Goal: Task Accomplishment & Management: Use online tool/utility

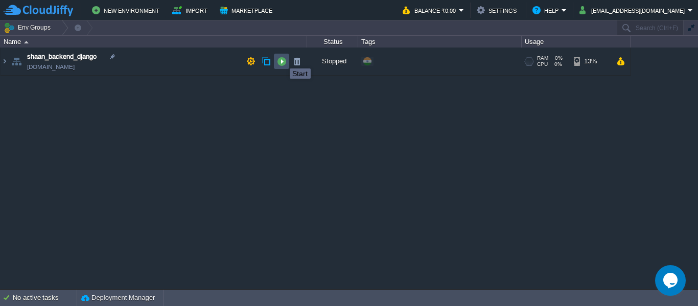
click at [282, 59] on button "button" at bounding box center [281, 61] width 9 height 9
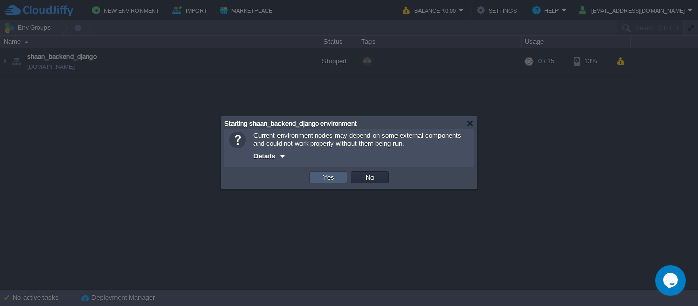
click at [335, 183] on td "Yes" at bounding box center [328, 177] width 38 height 12
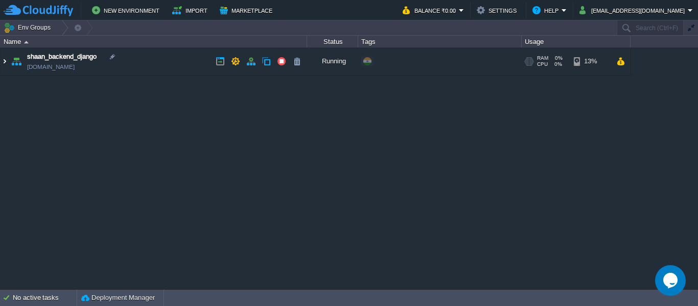
click at [1, 61] on img at bounding box center [5, 62] width 8 height 28
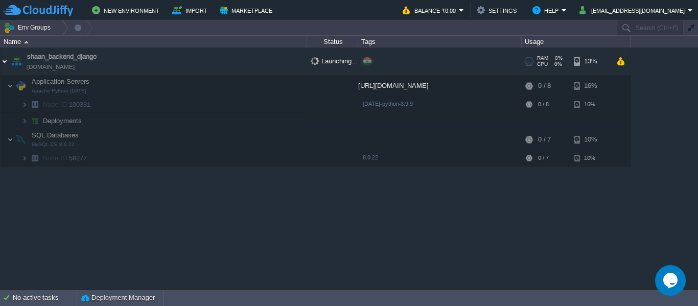
click at [1, 61] on img at bounding box center [5, 62] width 8 height 28
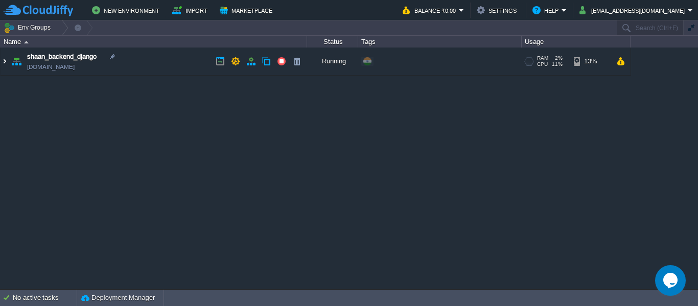
click at [8, 62] on img at bounding box center [5, 62] width 8 height 28
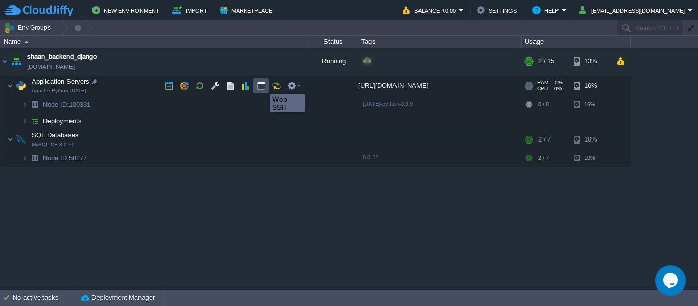
click at [262, 85] on button "button" at bounding box center [260, 85] width 9 height 9
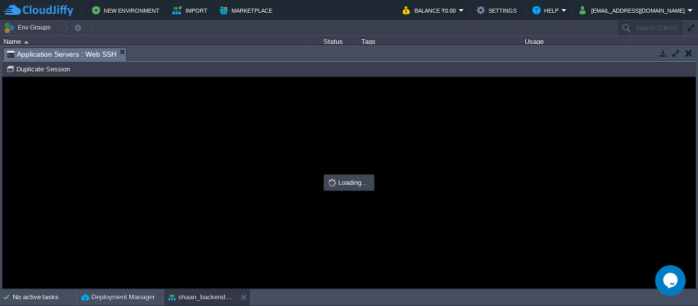
type input "#000000"
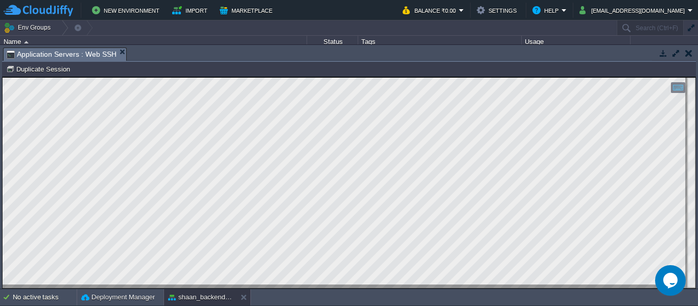
click at [663, 51] on button "button" at bounding box center [662, 53] width 9 height 9
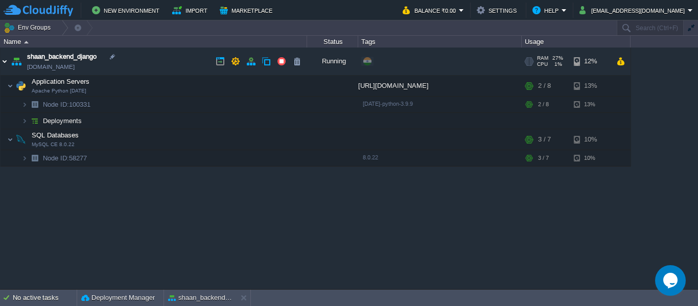
click at [2, 61] on img at bounding box center [5, 62] width 8 height 28
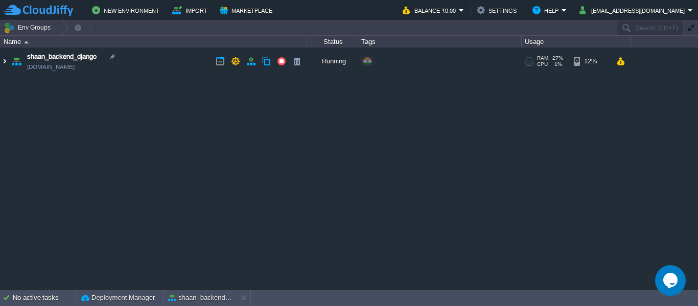
click at [4, 60] on img at bounding box center [5, 62] width 8 height 28
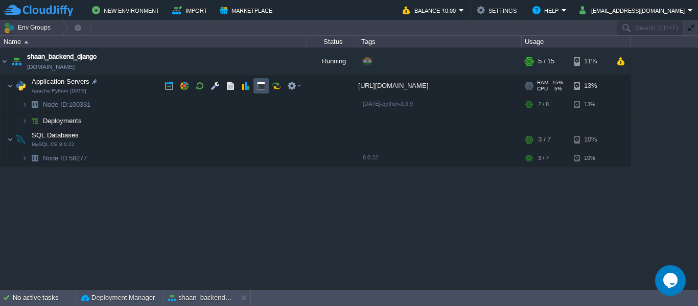
click at [259, 83] on button "button" at bounding box center [260, 85] width 9 height 9
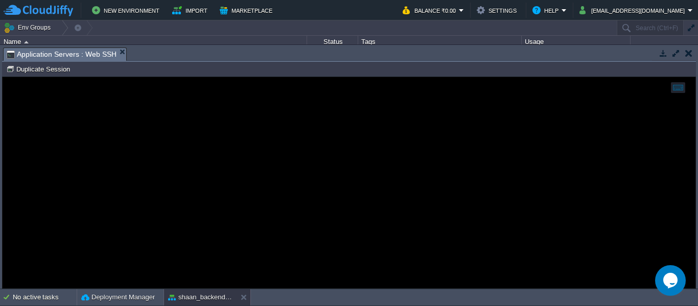
click at [274, 134] on div at bounding box center [349, 182] width 693 height 211
click at [174, 120] on div at bounding box center [349, 182] width 693 height 211
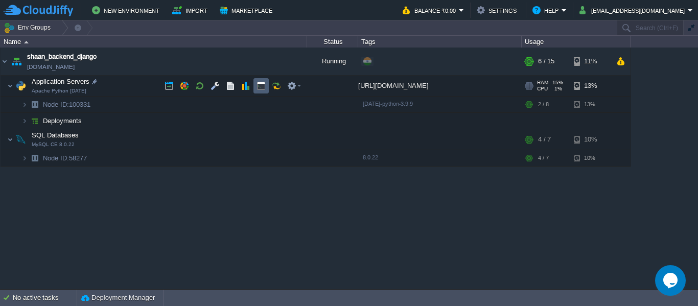
click at [256, 88] on td at bounding box center [260, 85] width 15 height 15
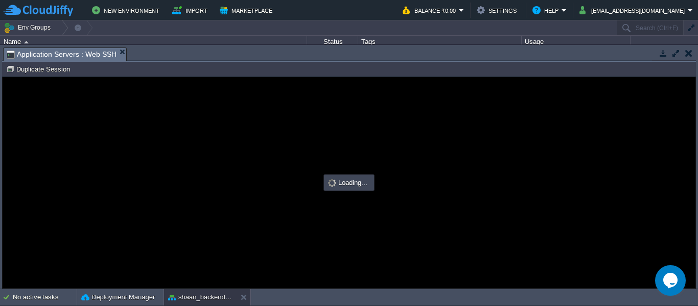
type input "#000000"
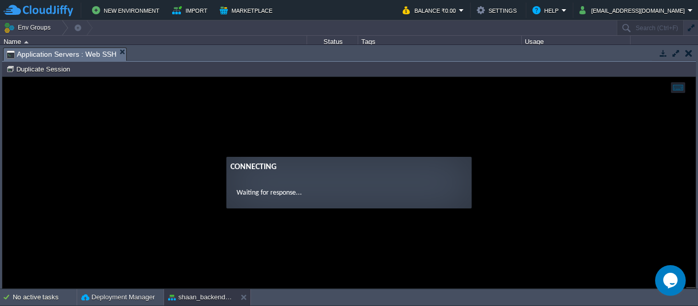
click at [259, 104] on guac-modal "Connecting Waiting for response..." at bounding box center [349, 182] width 693 height 211
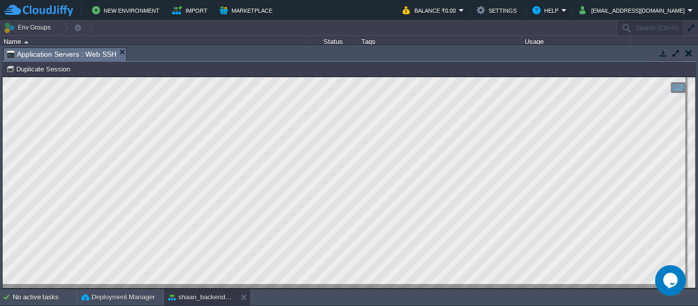
click at [664, 50] on button "button" at bounding box center [662, 53] width 9 height 9
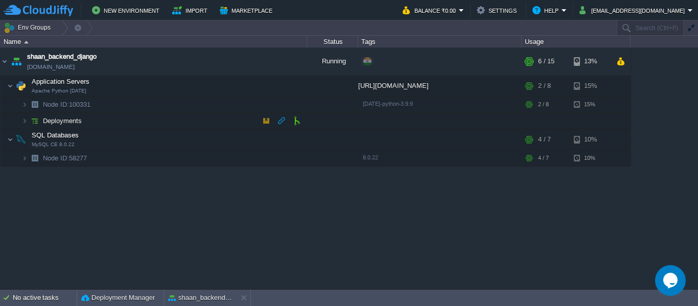
click at [91, 115] on td "Deployments" at bounding box center [154, 121] width 306 height 16
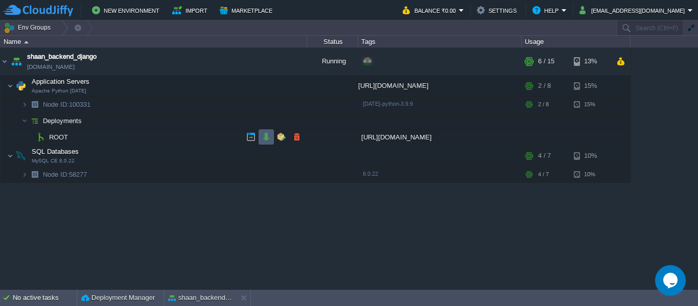
click at [265, 143] on td at bounding box center [265, 136] width 15 height 15
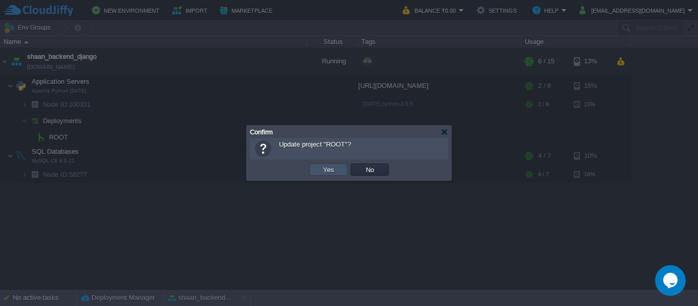
click at [328, 171] on button "Yes" at bounding box center [328, 169] width 17 height 9
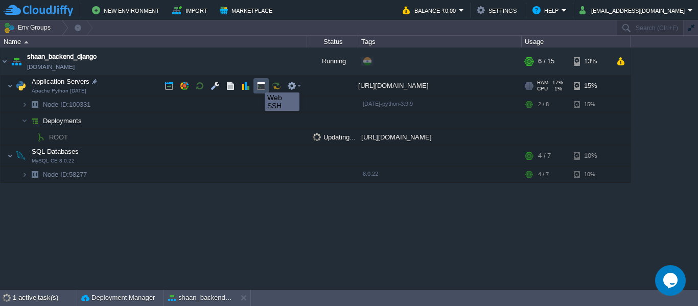
click at [257, 83] on button "button" at bounding box center [260, 85] width 9 height 9
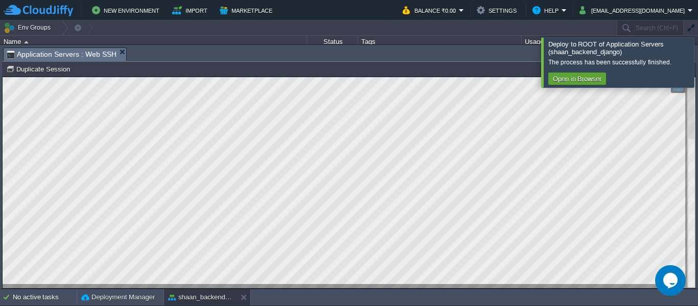
click at [697, 62] on div at bounding box center [710, 62] width 0 height 50
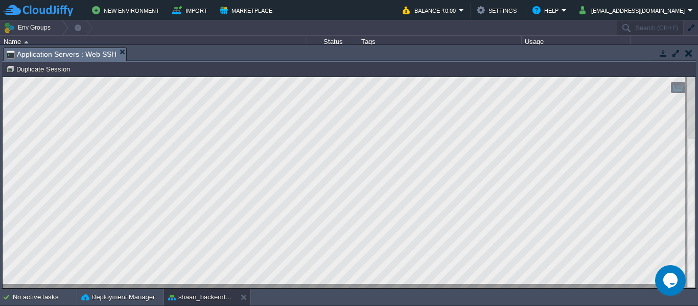
click at [688, 53] on button "button" at bounding box center [688, 53] width 7 height 9
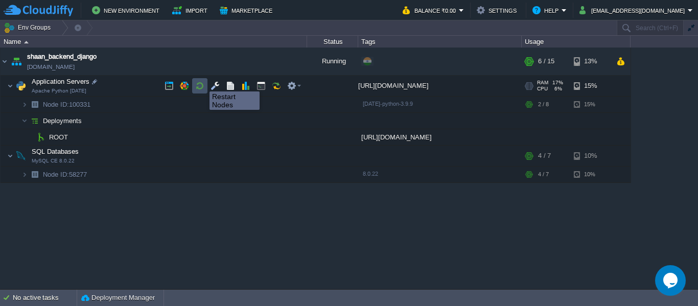
click at [202, 82] on button "button" at bounding box center [199, 85] width 9 height 9
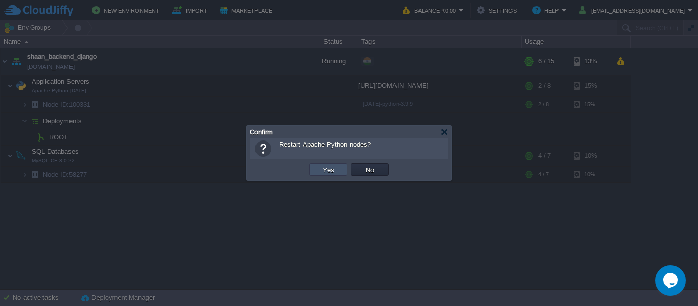
click at [320, 171] on button "Yes" at bounding box center [328, 169] width 17 height 9
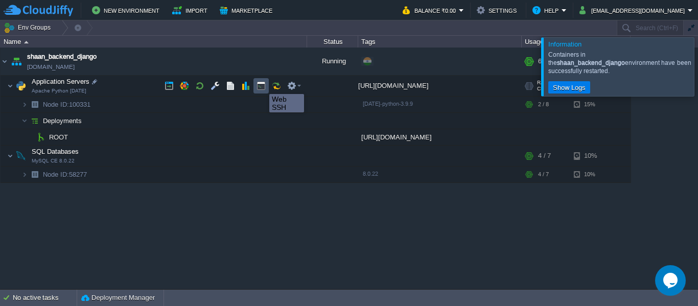
click at [262, 85] on button "button" at bounding box center [260, 85] width 9 height 9
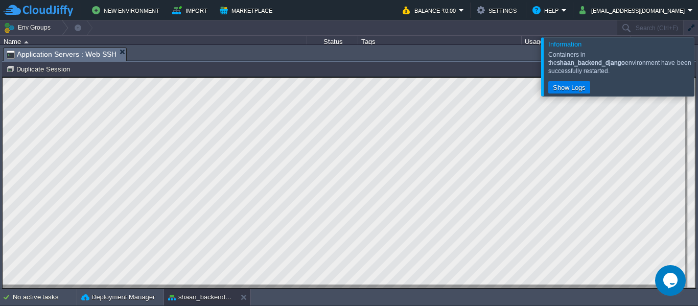
click at [697, 64] on div at bounding box center [710, 66] width 0 height 58
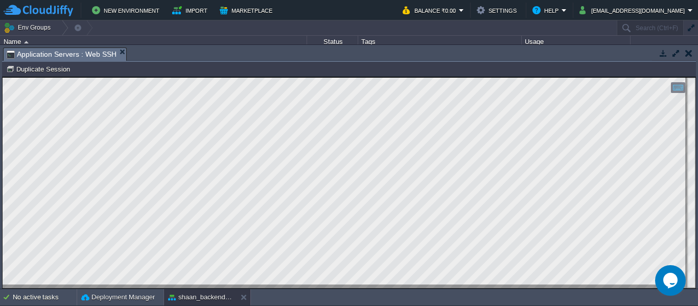
click at [665, 52] on button "button" at bounding box center [662, 53] width 9 height 9
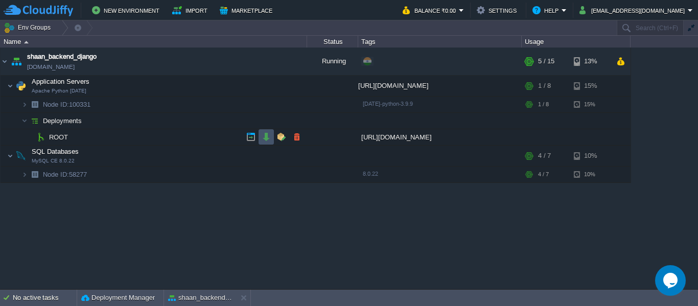
click at [269, 138] on button "button" at bounding box center [266, 136] width 9 height 9
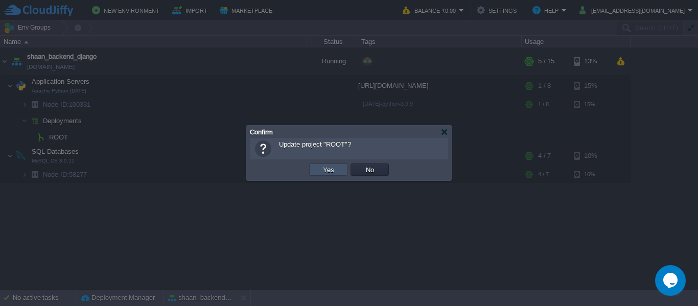
click at [327, 174] on button "Yes" at bounding box center [328, 169] width 17 height 9
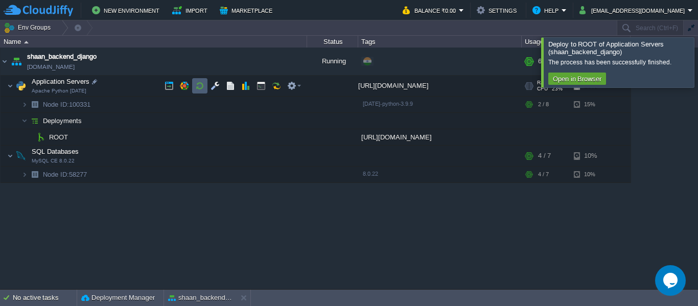
click at [204, 82] on button "button" at bounding box center [199, 85] width 9 height 9
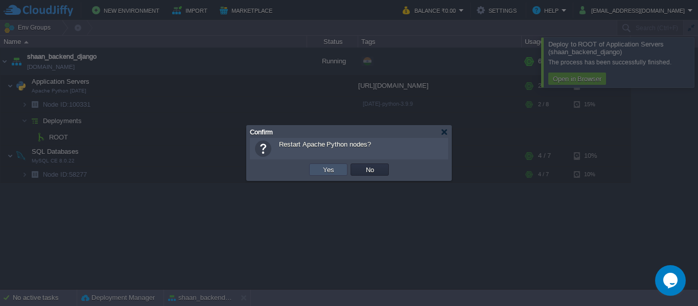
click at [333, 168] on button "Yes" at bounding box center [328, 169] width 17 height 9
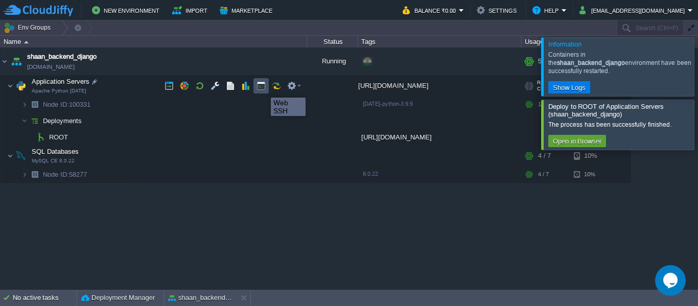
click at [263, 88] on button "button" at bounding box center [260, 85] width 9 height 9
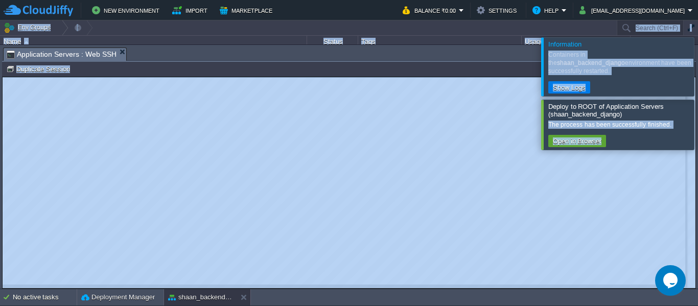
click at [1, 170] on div "Tasks Activity Log Archive Git / SVN Application Servers : Web SSH No items to …" at bounding box center [349, 167] width 698 height 244
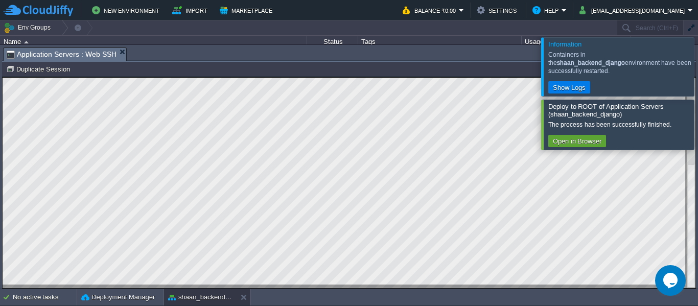
drag, startPoint x: 696, startPoint y: 65, endPoint x: 687, endPoint y: 64, distance: 9.7
click at [687, 64] on div "Information Containers in the shaan_backend_django environment have been succes…" at bounding box center [349, 154] width 698 height 269
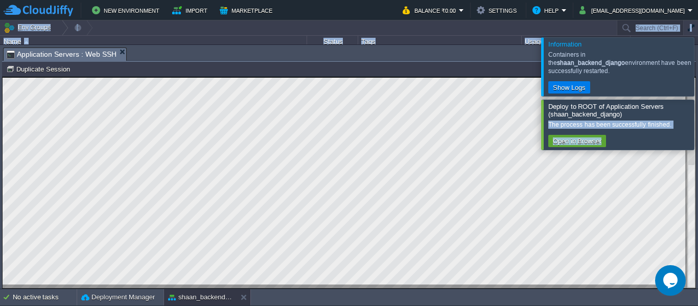
click at [697, 64] on div at bounding box center [710, 66] width 0 height 58
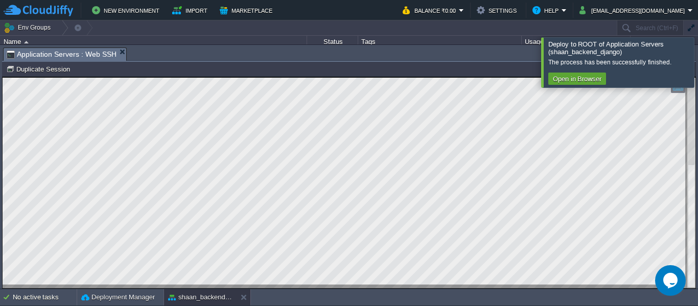
click at [697, 57] on div at bounding box center [710, 62] width 0 height 50
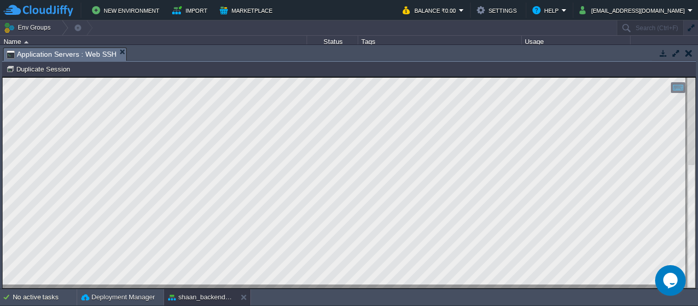
click at [662, 54] on button "button" at bounding box center [662, 53] width 9 height 9
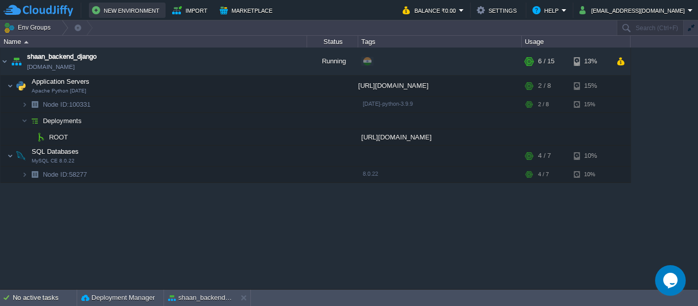
click at [133, 11] on button "New Environment" at bounding box center [127, 10] width 70 height 12
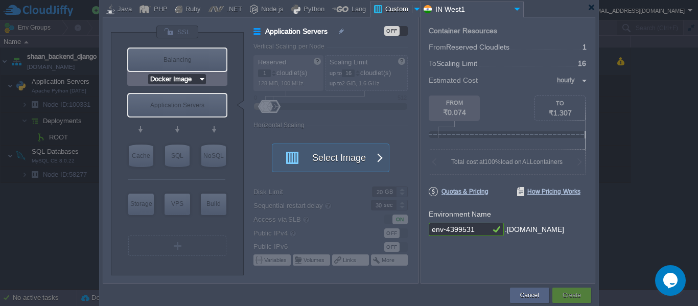
click at [197, 79] on input "Docker Image" at bounding box center [173, 79] width 50 height 10
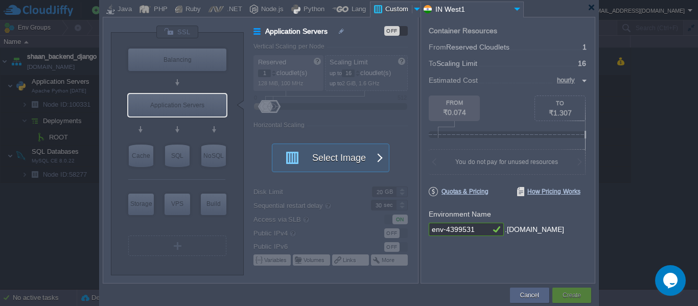
click at [238, 76] on div "VM Balancing VM Application Servers VM Cache VM SQL VM NoSQL VM Storage VM VPS …" at bounding box center [177, 154] width 133 height 242
click at [206, 104] on div "Application Servers" at bounding box center [177, 105] width 98 height 22
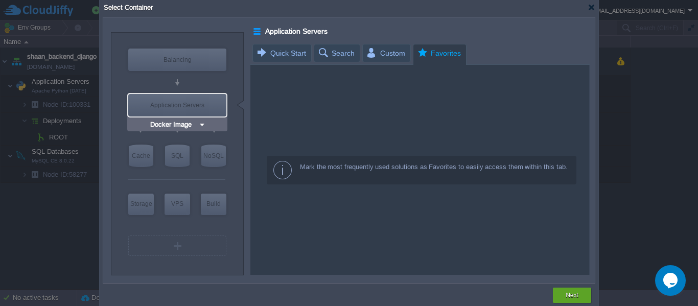
click at [204, 122] on img at bounding box center [202, 125] width 8 height 10
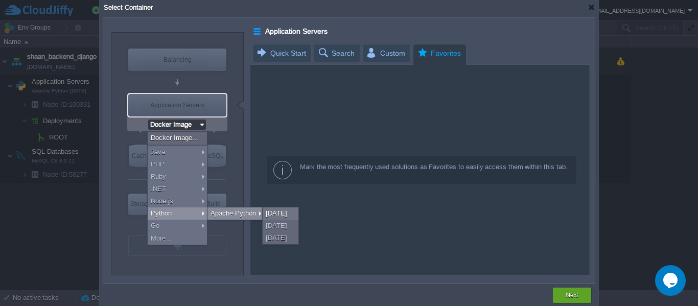
click at [216, 212] on div "Apache Python" at bounding box center [235, 213] width 56 height 12
type input "Application Servers"
type input "4"
type input "Apache Python..."
type input "Python 3.13.7"
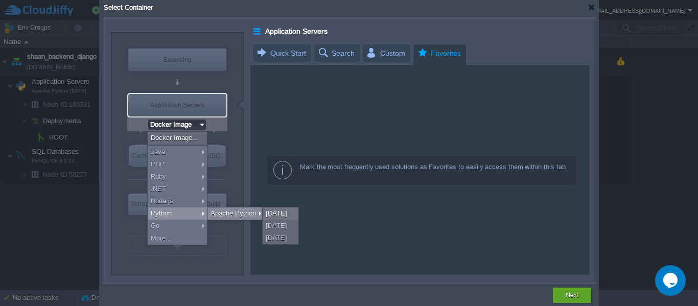
type input "Stateful"
type input "Apache Python [DATE]"
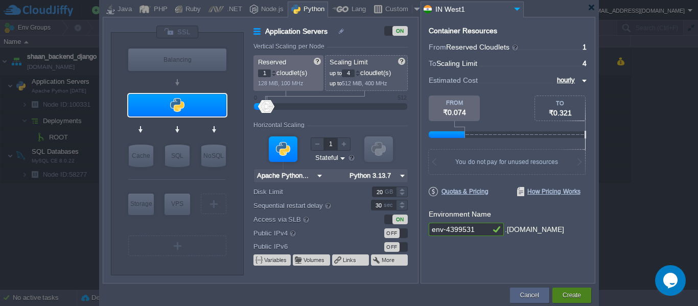
click at [568, 293] on button "Create" at bounding box center [571, 295] width 18 height 10
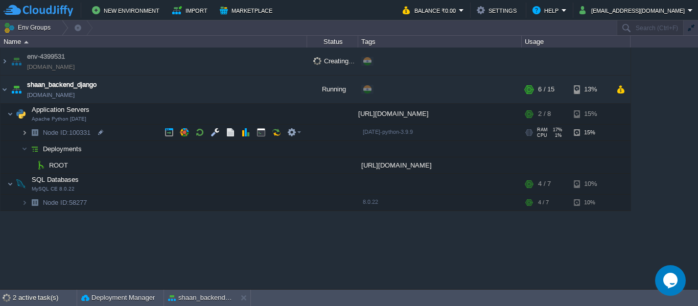
click at [26, 132] on img at bounding box center [24, 133] width 6 height 16
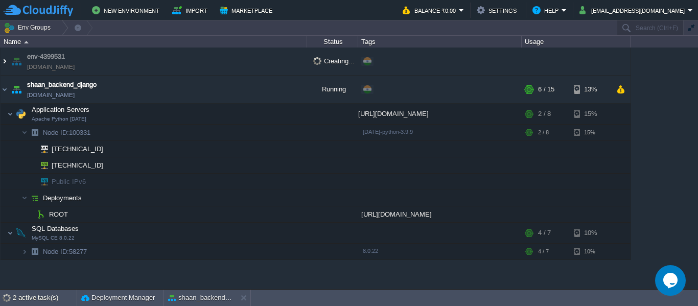
click at [3, 62] on img at bounding box center [5, 62] width 8 height 28
click at [7, 89] on img at bounding box center [5, 90] width 8 height 28
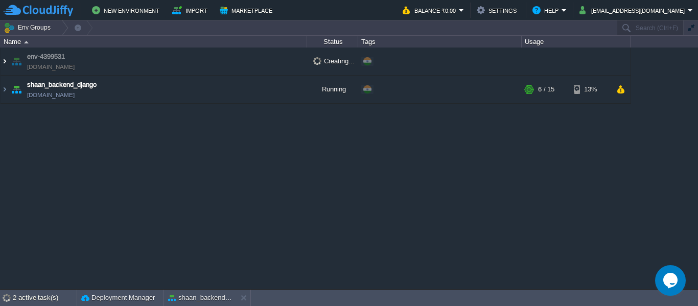
click at [6, 56] on img at bounding box center [5, 62] width 8 height 28
click at [2, 61] on img at bounding box center [5, 62] width 8 height 28
click at [2, 89] on img at bounding box center [5, 90] width 8 height 28
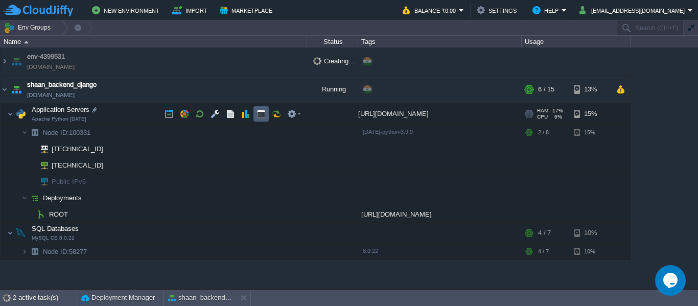
click at [257, 120] on td at bounding box center [260, 113] width 15 height 15
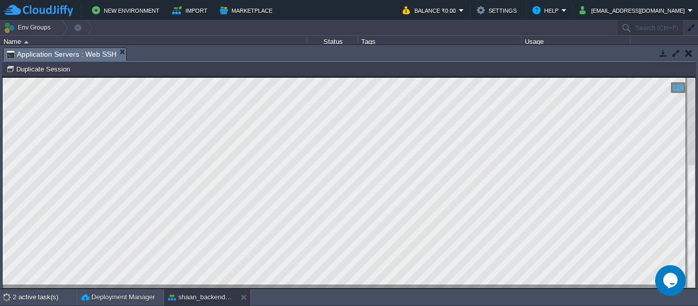
click at [689, 58] on td at bounding box center [688, 53] width 13 height 12
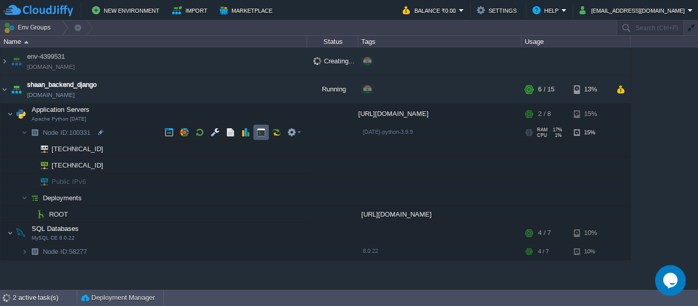
click at [263, 128] on td at bounding box center [260, 132] width 15 height 15
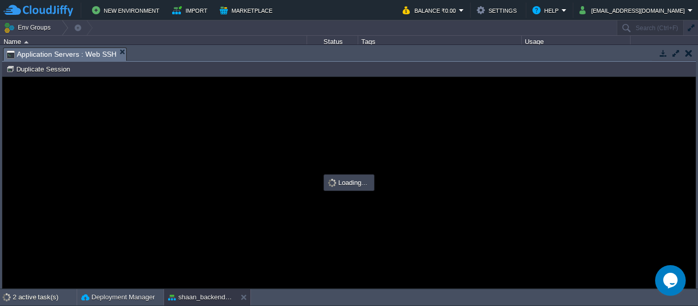
type input "#000000"
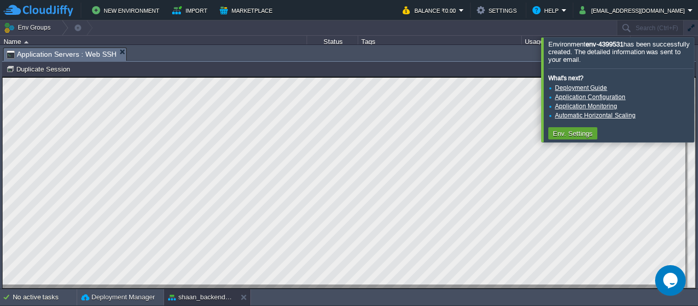
click at [3, 77] on html "Copy: Ctrl + Shift + C Paste: Ctrl + V Settings: Ctrl + Shift + Alt 0" at bounding box center [349, 77] width 693 height 0
click at [697, 63] on div at bounding box center [710, 89] width 0 height 104
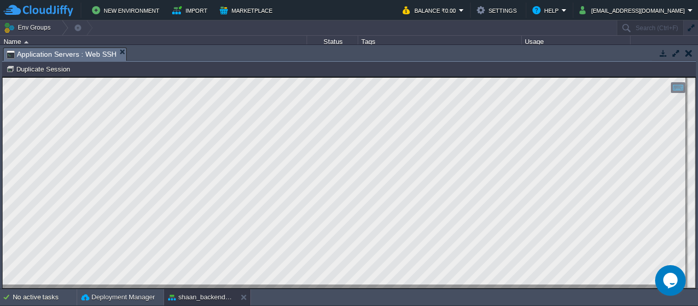
click at [660, 51] on button "button" at bounding box center [662, 53] width 9 height 9
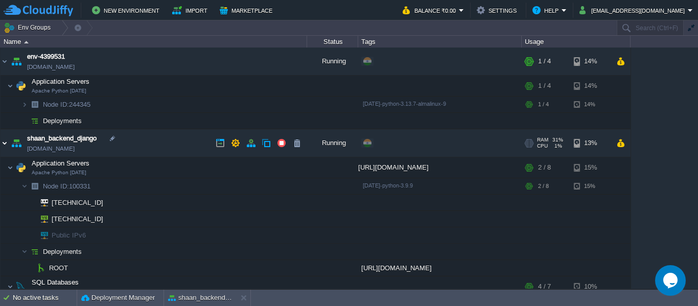
click at [2, 144] on img at bounding box center [5, 143] width 8 height 28
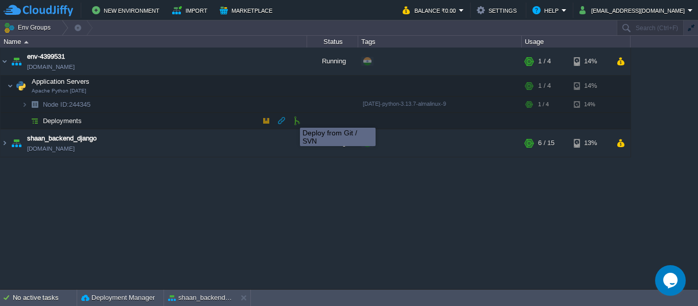
click at [293, 119] on button "button" at bounding box center [296, 120] width 9 height 9
click at [302, 121] on td at bounding box center [296, 120] width 15 height 15
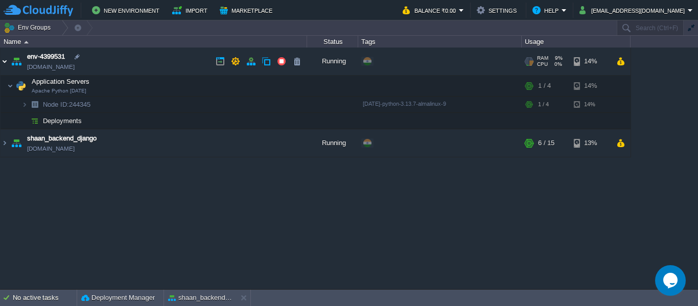
click at [2, 64] on img at bounding box center [5, 62] width 8 height 28
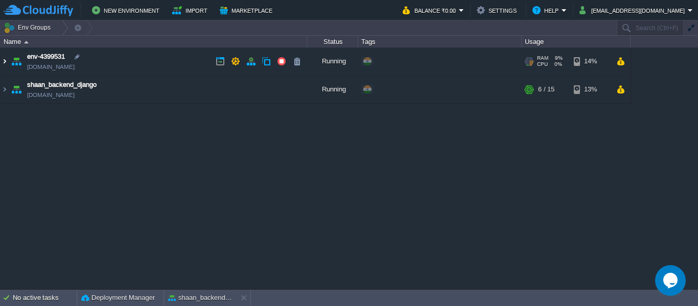
click at [2, 64] on img at bounding box center [5, 62] width 8 height 28
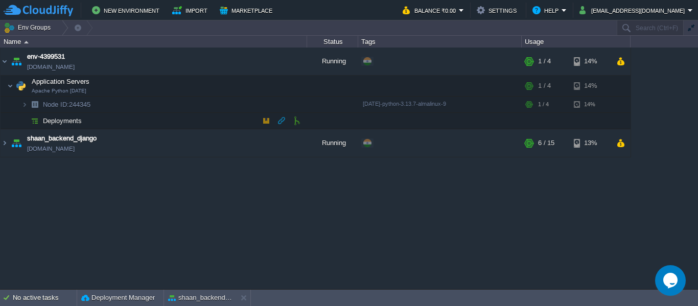
click at [158, 125] on td "Deployments" at bounding box center [154, 121] width 306 height 16
click at [79, 102] on span "Node ID: 244345" at bounding box center [67, 104] width 50 height 9
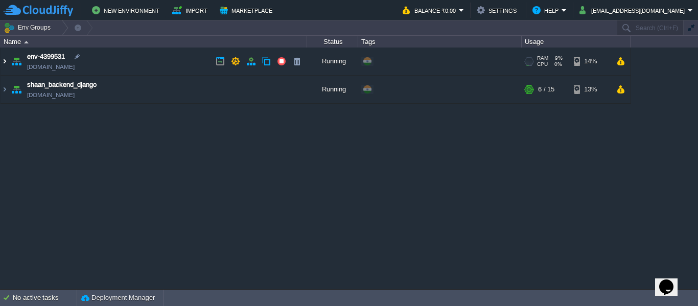
click at [3, 60] on img at bounding box center [5, 62] width 8 height 28
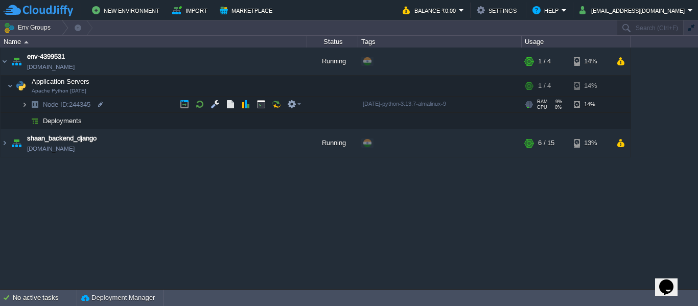
click at [27, 102] on img at bounding box center [24, 105] width 6 height 16
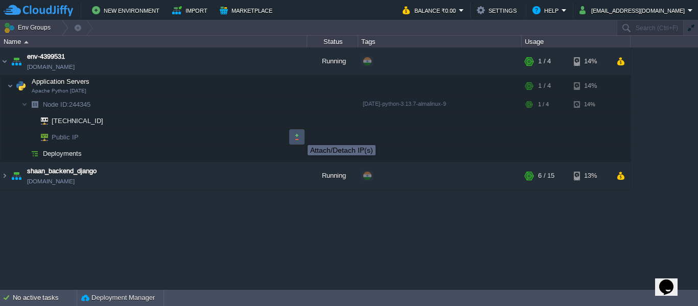
click at [300, 136] on button "button" at bounding box center [296, 136] width 9 height 9
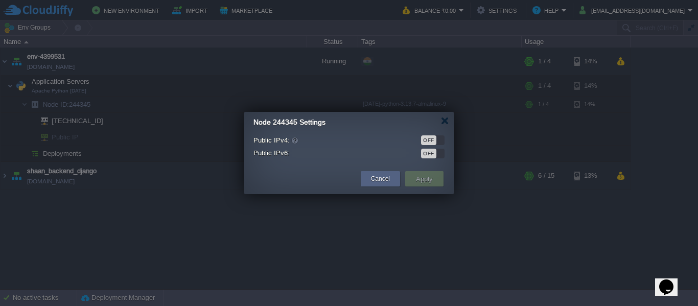
click at [470, 144] on div at bounding box center [349, 153] width 698 height 306
click at [427, 143] on div "OFF" at bounding box center [428, 140] width 15 height 10
click at [428, 184] on button "Apply" at bounding box center [424, 179] width 23 height 12
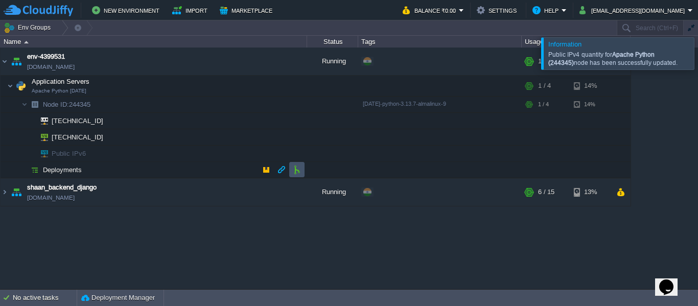
click at [296, 171] on button "button" at bounding box center [296, 169] width 9 height 9
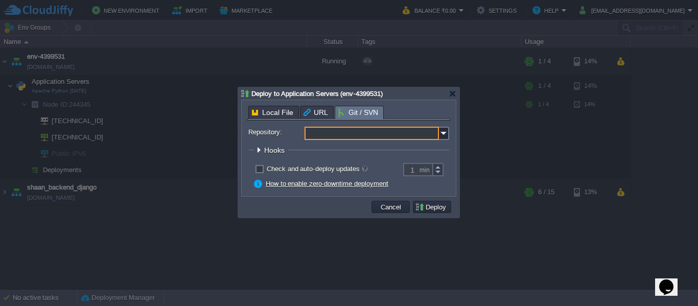
click at [400, 132] on input "Repository:" at bounding box center [371, 133] width 134 height 13
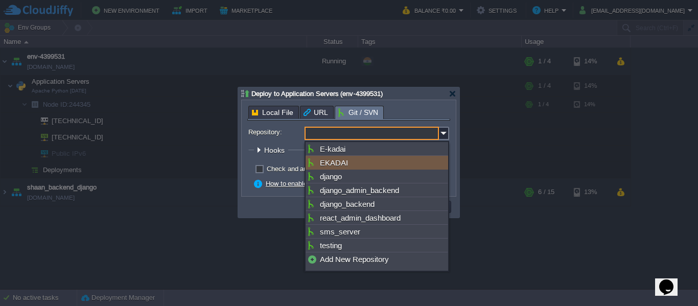
type input "Select existing or add a new one"
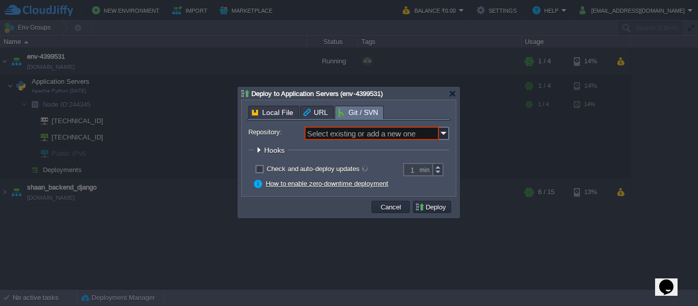
click at [169, 236] on div at bounding box center [349, 153] width 698 height 306
click at [452, 93] on div at bounding box center [452, 94] width 8 height 8
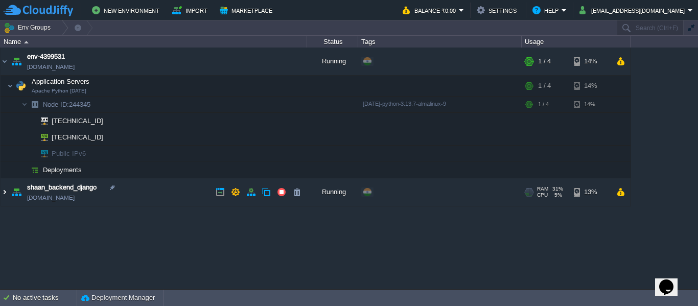
click at [3, 192] on img at bounding box center [5, 192] width 8 height 28
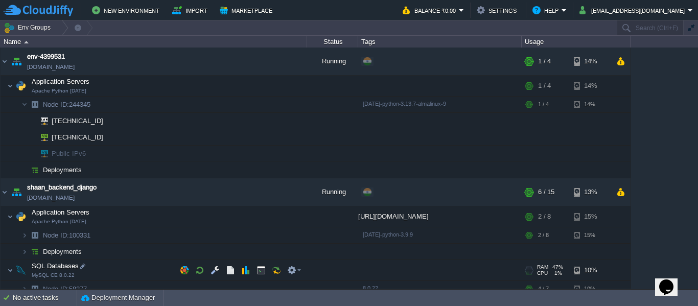
scroll to position [9, 0]
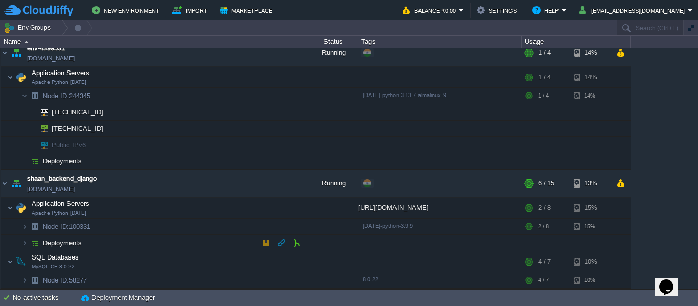
click at [130, 238] on td "Deployments" at bounding box center [154, 243] width 306 height 16
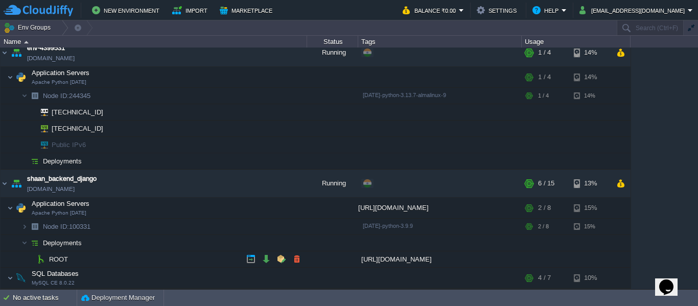
scroll to position [25, 0]
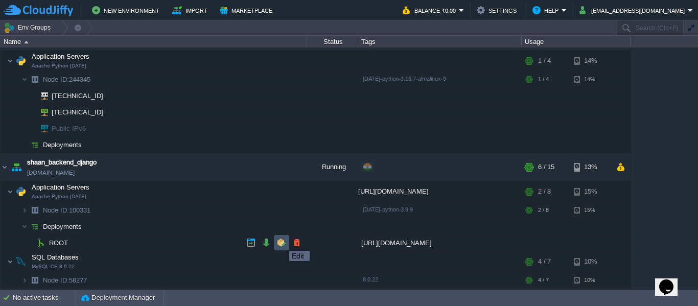
click at [281, 242] on button "button" at bounding box center [281, 242] width 9 height 9
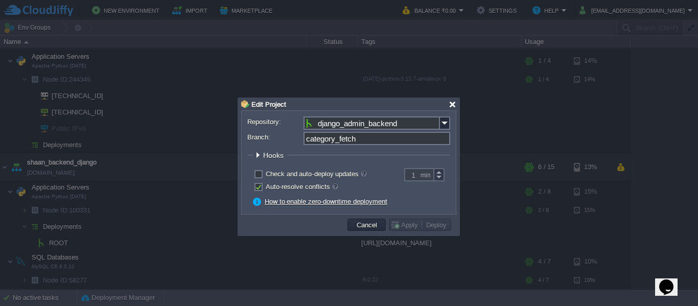
click at [452, 107] on div at bounding box center [452, 105] width 8 height 8
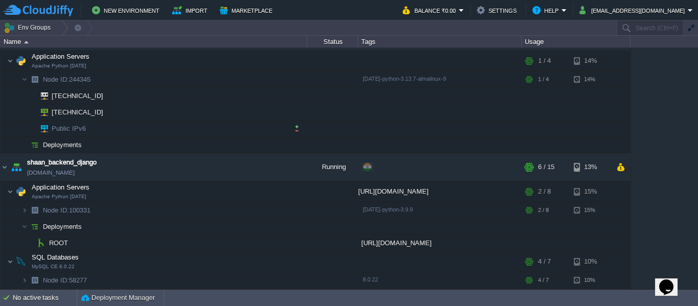
scroll to position [0, 0]
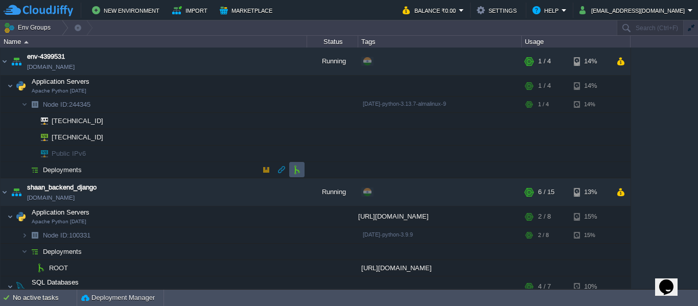
click at [294, 170] on button "button" at bounding box center [296, 169] width 9 height 9
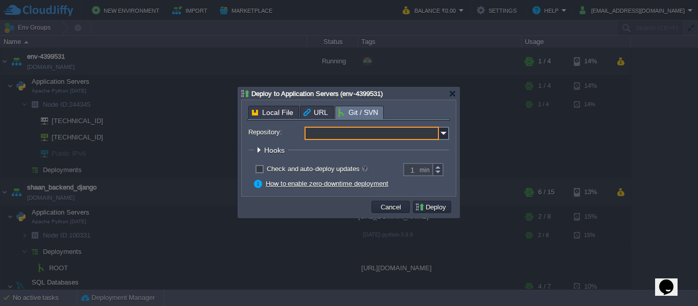
click at [356, 130] on input "Repository:" at bounding box center [371, 133] width 134 height 13
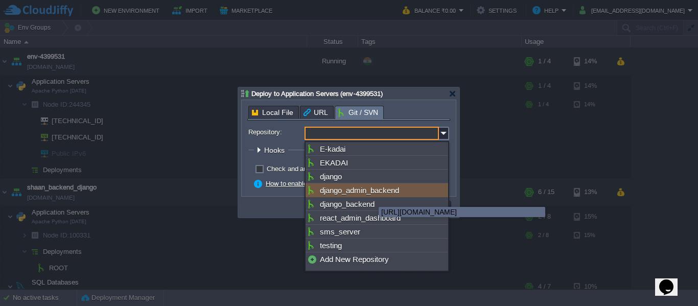
click at [371, 193] on div "django_admin_backend" at bounding box center [376, 190] width 143 height 14
type input "django_admin_backend"
type input "main"
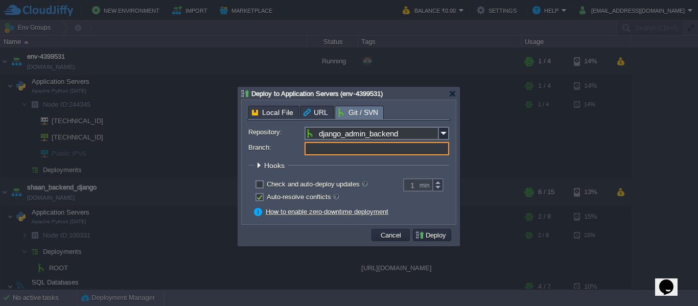
click at [342, 151] on input "Branch:" at bounding box center [376, 148] width 145 height 13
type input "main"
type input "category_fetch"
click at [438, 235] on button "Deploy" at bounding box center [432, 234] width 34 height 9
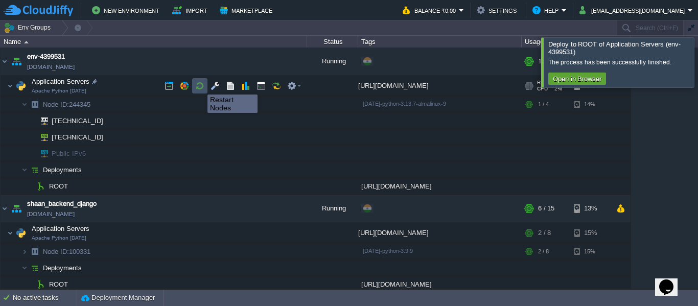
click at [200, 85] on button "button" at bounding box center [199, 85] width 9 height 9
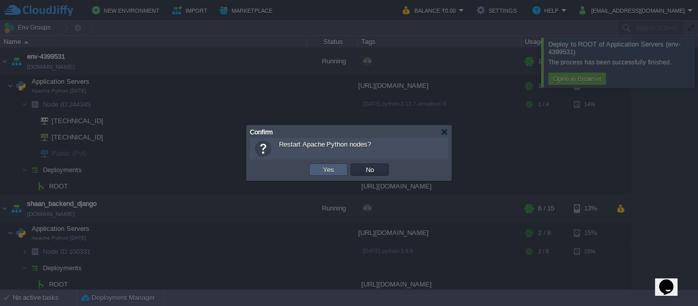
click at [324, 173] on button "Yes" at bounding box center [328, 169] width 17 height 9
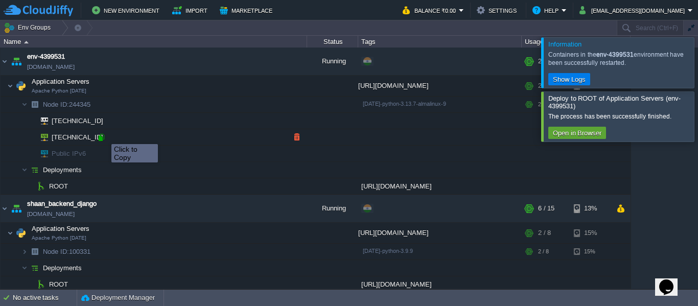
click at [104, 135] on div at bounding box center [101, 137] width 9 height 9
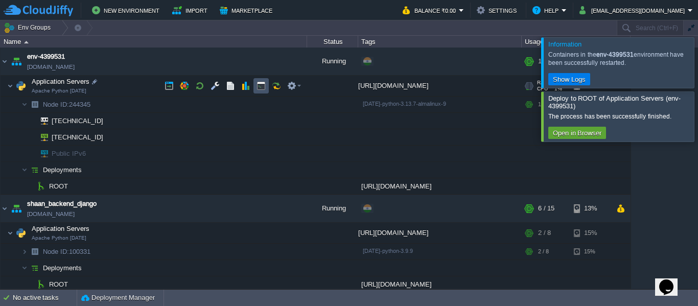
click at [260, 87] on button "button" at bounding box center [260, 85] width 9 height 9
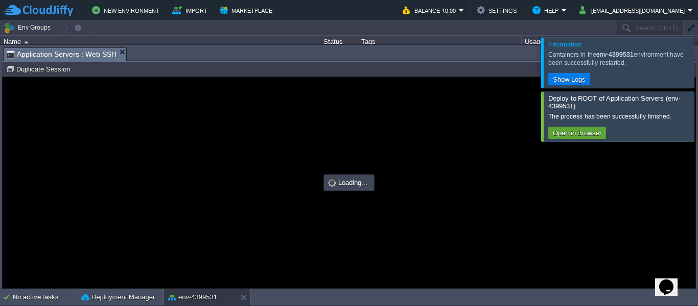
type input "#000000"
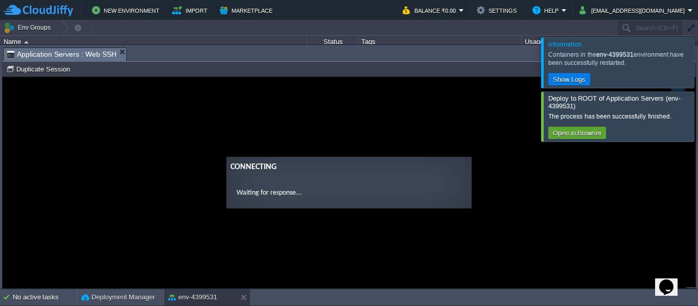
click at [697, 60] on div at bounding box center [710, 62] width 0 height 50
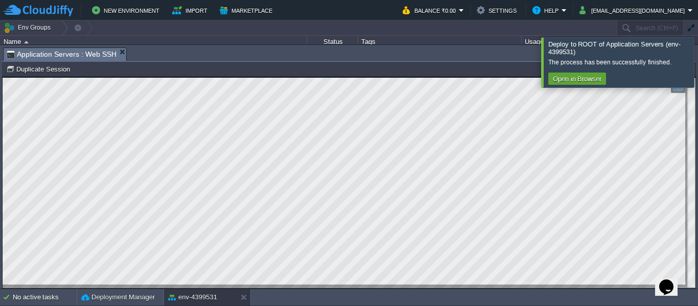
click at [697, 48] on div at bounding box center [710, 62] width 0 height 50
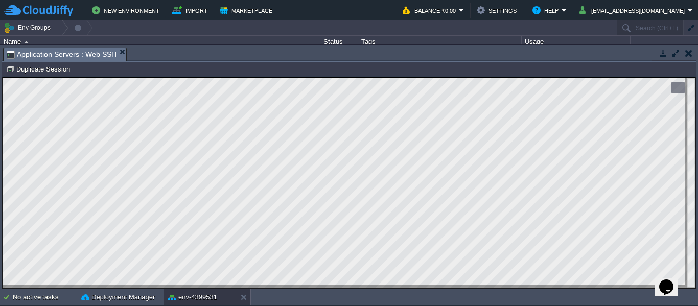
click at [689, 55] on button "button" at bounding box center [688, 53] width 7 height 9
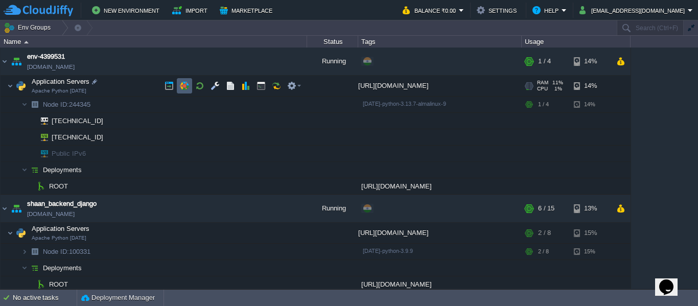
click at [184, 80] on td at bounding box center [184, 85] width 15 height 15
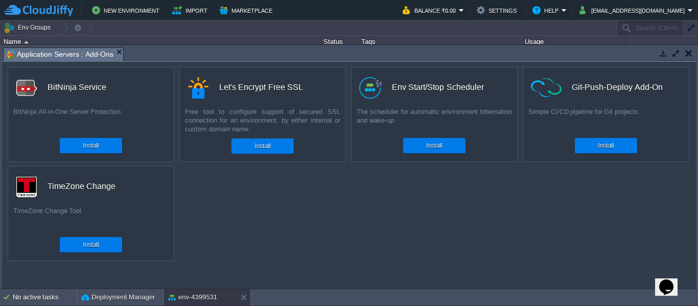
click at [688, 51] on button "button" at bounding box center [688, 53] width 7 height 9
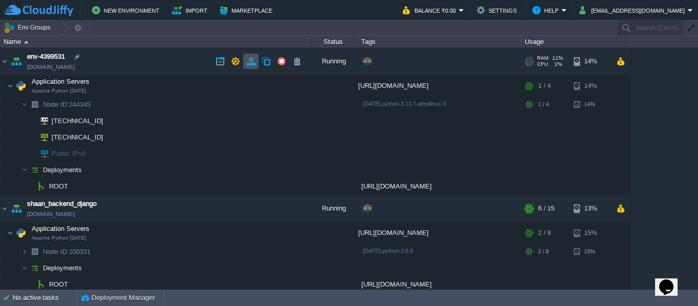
click at [246, 64] on button "button" at bounding box center [250, 61] width 9 height 9
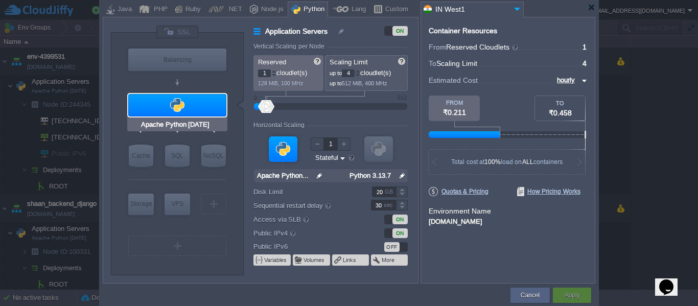
click at [166, 128] on input "Apache Python [DATE]" at bounding box center [177, 125] width 76 height 10
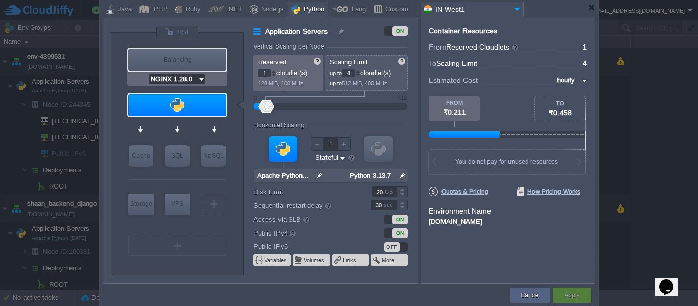
type input "Apache Python [DATE]"
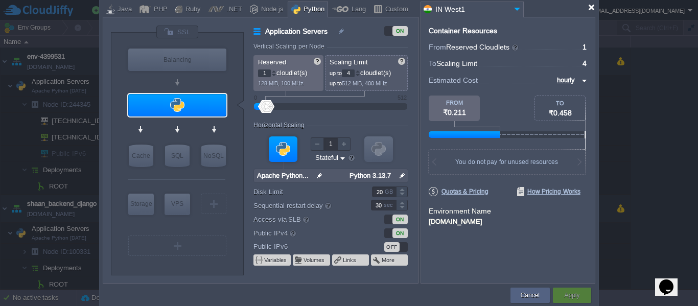
click at [589, 6] on div at bounding box center [591, 8] width 8 height 8
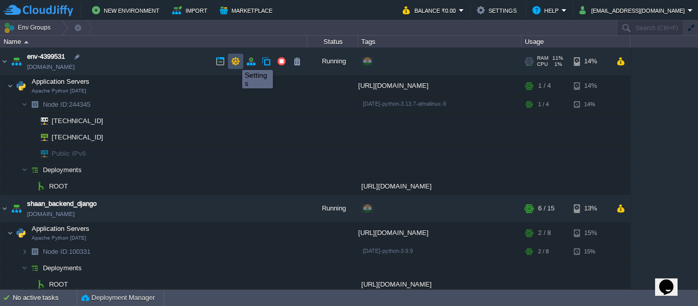
click at [234, 61] on button "button" at bounding box center [235, 61] width 9 height 9
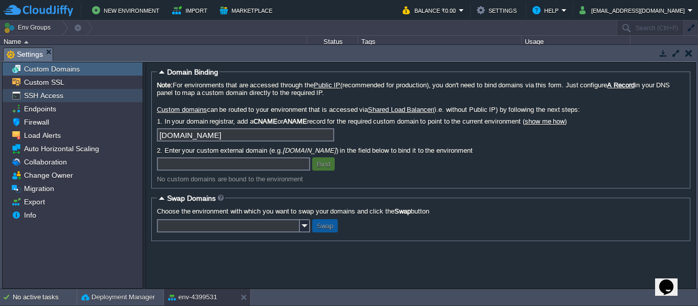
click at [60, 92] on span "SSH Access" at bounding box center [43, 95] width 43 height 9
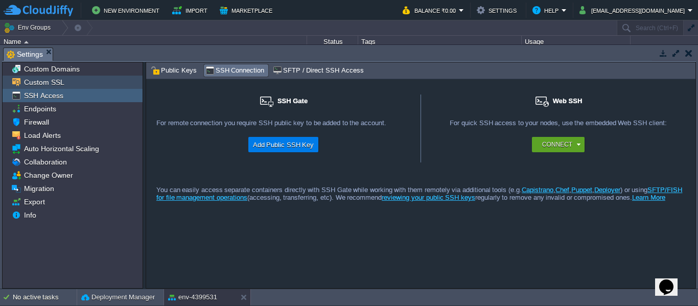
click at [58, 85] on span "Custom SSL" at bounding box center [44, 82] width 44 height 9
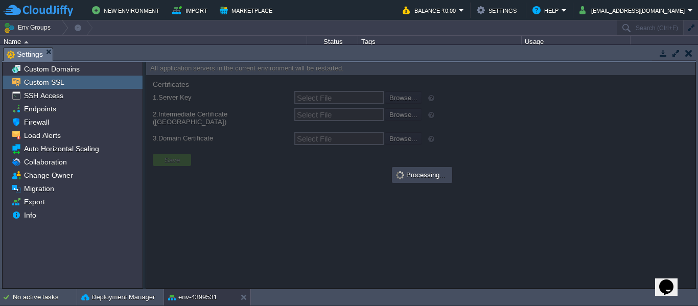
type input "Select File"
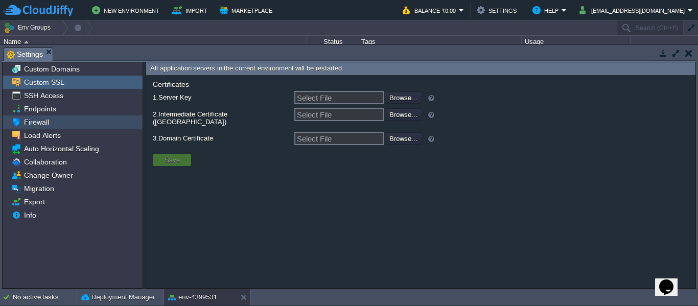
click at [51, 124] on div "Firewall" at bounding box center [73, 121] width 140 height 13
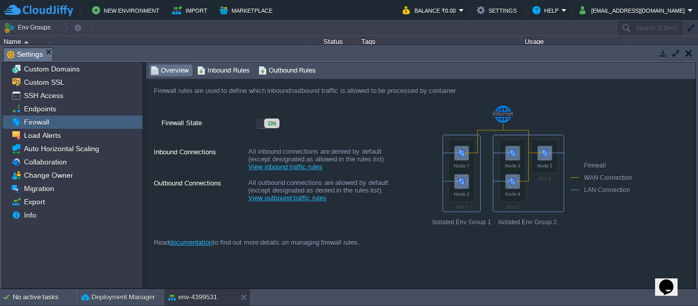
click at [690, 49] on button "button" at bounding box center [688, 53] width 7 height 9
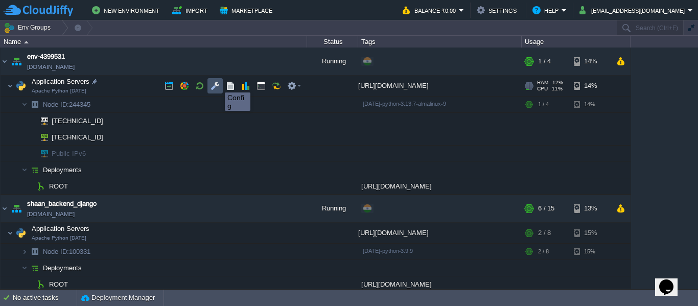
click at [217, 83] on button "button" at bounding box center [214, 85] width 9 height 9
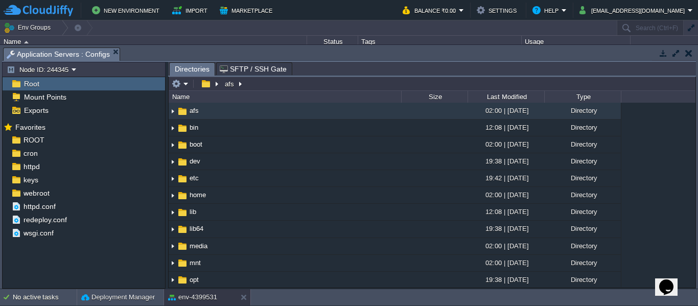
click at [688, 52] on button "button" at bounding box center [688, 53] width 7 height 9
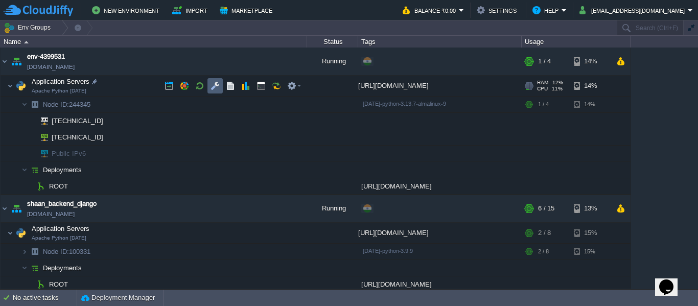
click at [210, 81] on td at bounding box center [214, 85] width 15 height 15
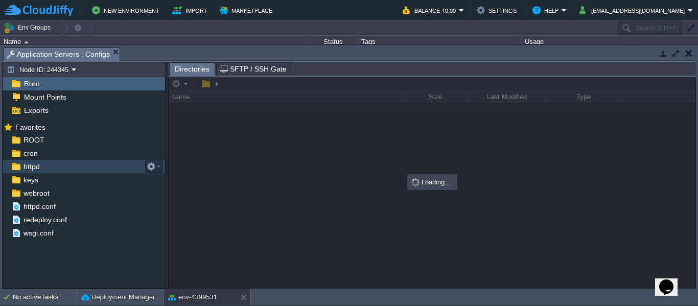
click at [108, 163] on div "httpd" at bounding box center [84, 166] width 162 height 13
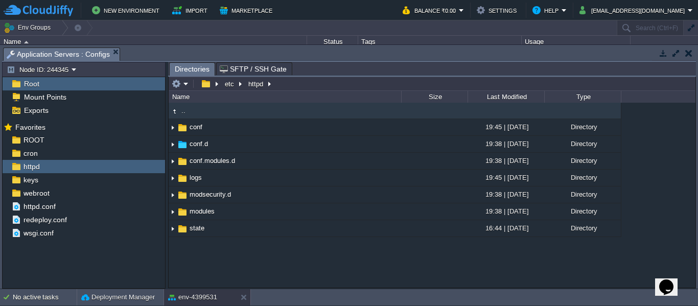
click at [692, 50] on button "button" at bounding box center [688, 53] width 7 height 9
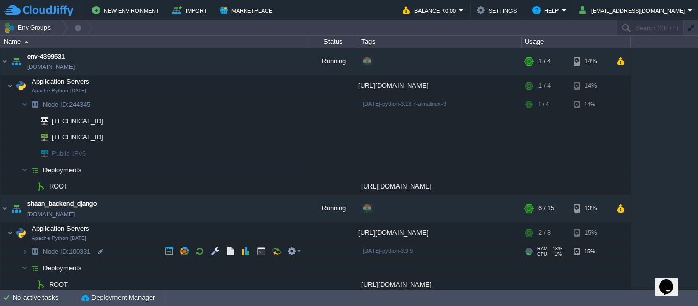
scroll to position [41, 0]
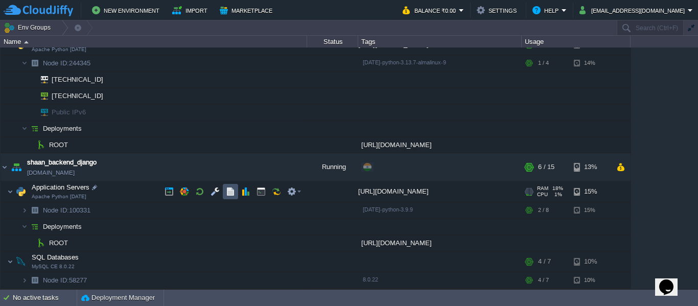
click at [230, 191] on button "button" at bounding box center [230, 191] width 9 height 9
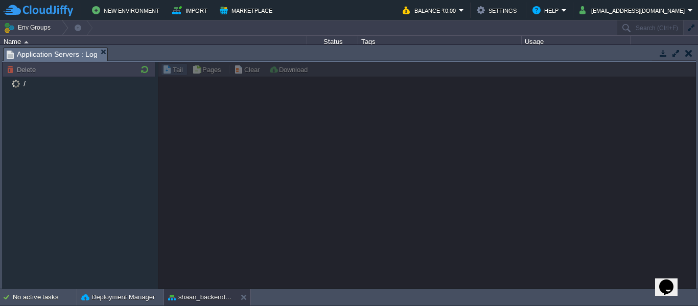
scroll to position [40, 0]
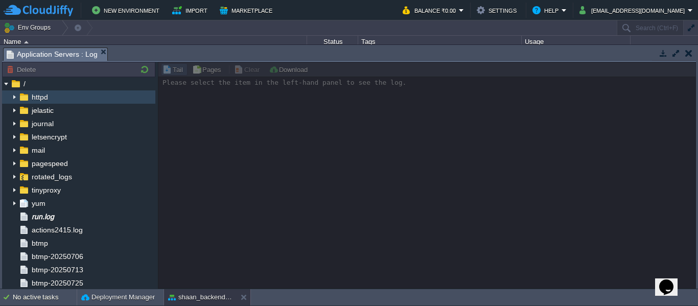
click at [43, 100] on span "httpd" at bounding box center [40, 96] width 20 height 9
click at [13, 97] on img at bounding box center [14, 96] width 8 height 13
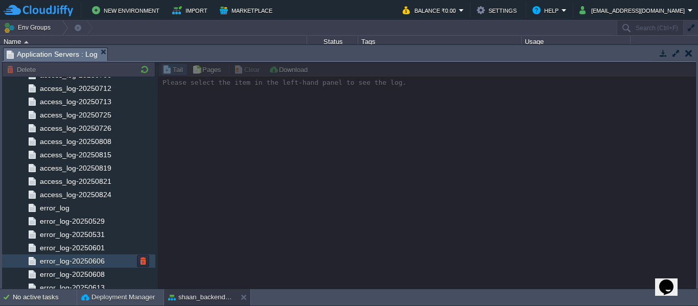
scroll to position [460, 0]
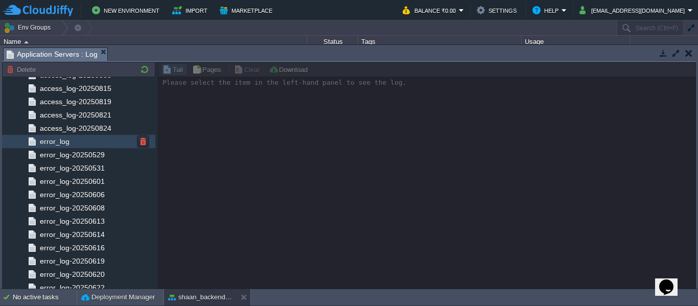
click at [46, 138] on span "error_log" at bounding box center [54, 141] width 33 height 9
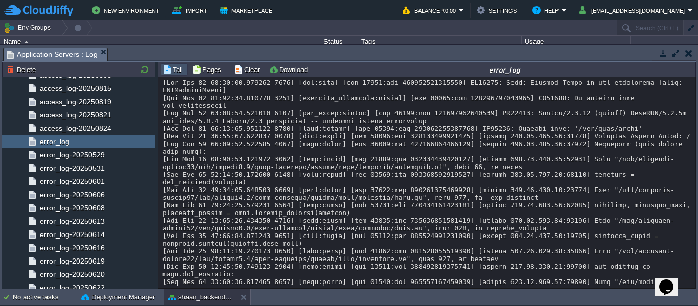
scroll to position [13628, 0]
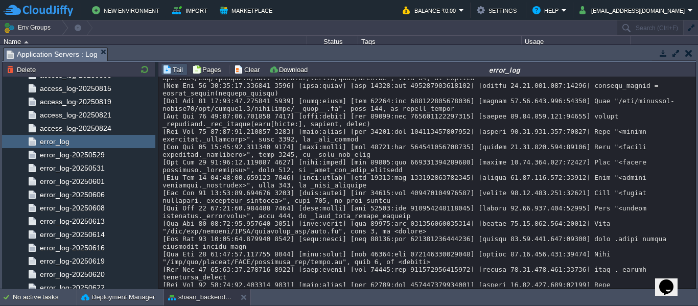
drag, startPoint x: 262, startPoint y: 271, endPoint x: 195, endPoint y: 266, distance: 67.2
drag, startPoint x: 272, startPoint y: 272, endPoint x: 156, endPoint y: 237, distance: 121.0
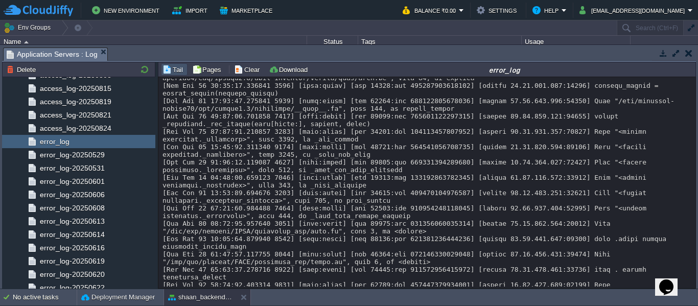
click at [156, 237] on div "Node ID: 100331 Delete / httpd deploy pip_install ssl-access ssl-error vcs_auto…" at bounding box center [349, 175] width 694 height 227
drag, startPoint x: 162, startPoint y: 239, endPoint x: 245, endPoint y: 272, distance: 89.8
click at [245, 272] on div "Loading..." at bounding box center [426, 182] width 537 height 211
copy div "[Sun Aug 24 20:18:55.425774 2025] [wsgi:error] [pid 29423:tid 140685379168000] …"
click at [664, 54] on button "button" at bounding box center [662, 53] width 9 height 9
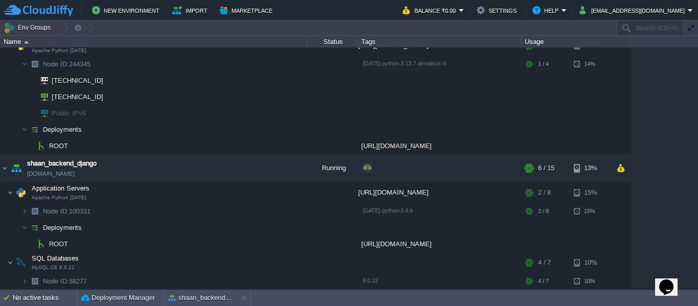
scroll to position [41, 0]
click at [255, 191] on td at bounding box center [260, 191] width 15 height 15
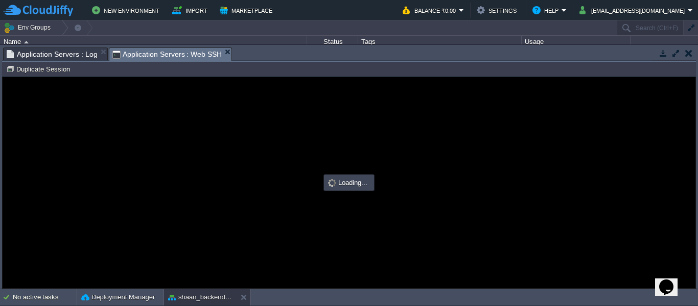
scroll to position [40, 0]
click at [322, 113] on div at bounding box center [349, 182] width 693 height 211
type input "#000000"
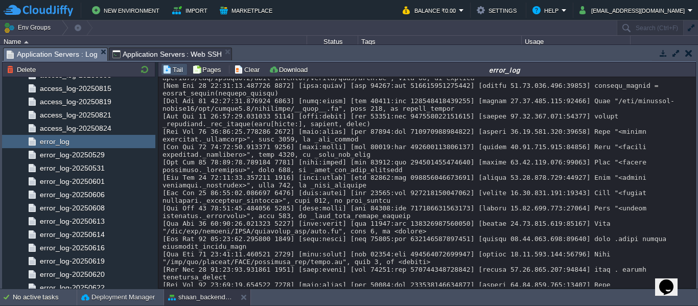
click at [75, 50] on span "Application Servers : Log" at bounding box center [52, 54] width 91 height 13
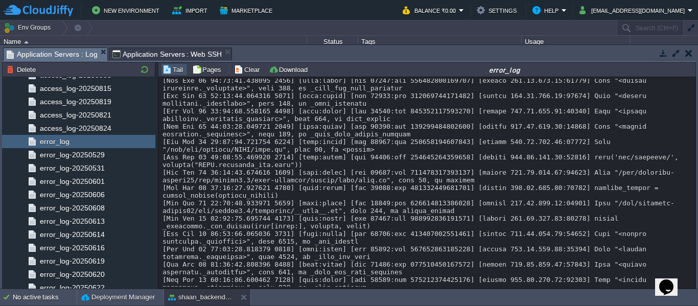
scroll to position [14348, 0]
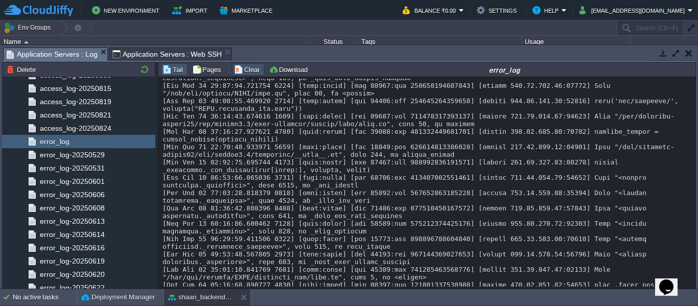
click at [247, 72] on button "Clear" at bounding box center [248, 69] width 29 height 9
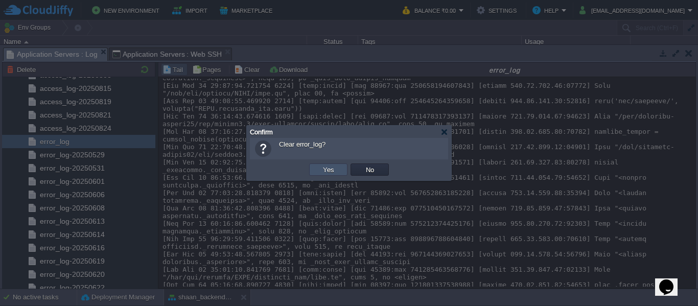
click at [329, 169] on button "Yes" at bounding box center [328, 169] width 17 height 9
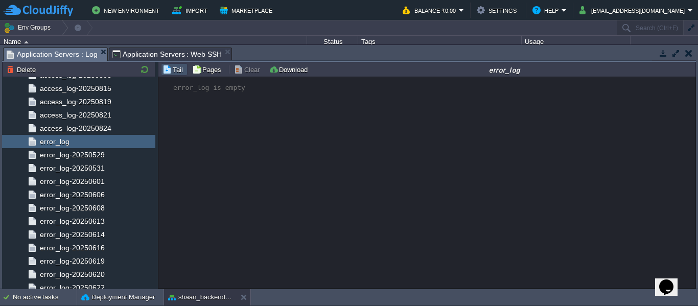
scroll to position [0, 0]
click at [666, 53] on button "button" at bounding box center [662, 53] width 9 height 9
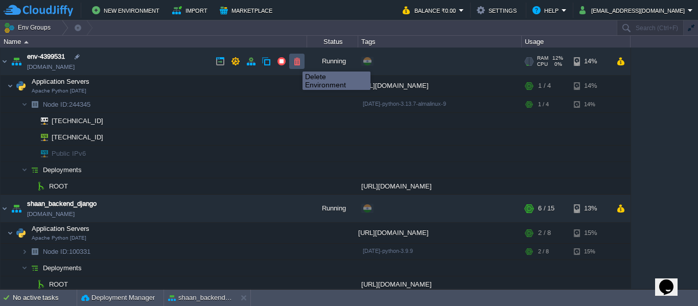
click at [295, 62] on button "button" at bounding box center [296, 61] width 9 height 9
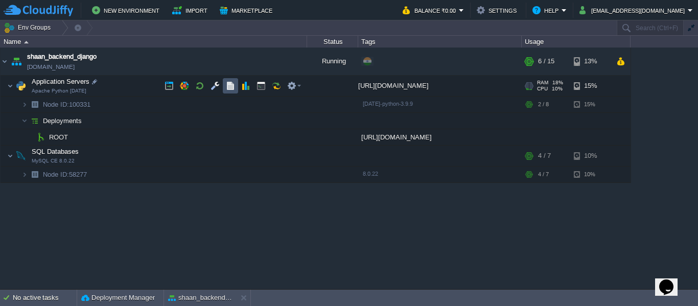
click at [234, 86] on button "button" at bounding box center [230, 85] width 9 height 9
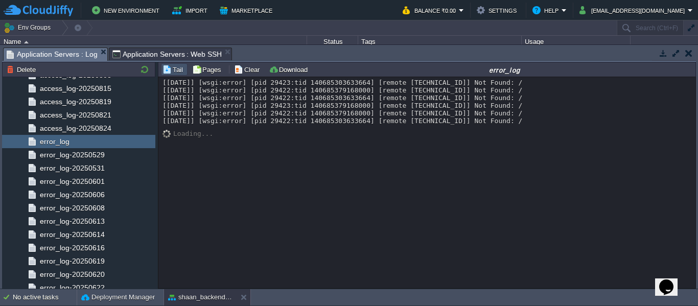
click at [660, 57] on button "button" at bounding box center [662, 53] width 9 height 9
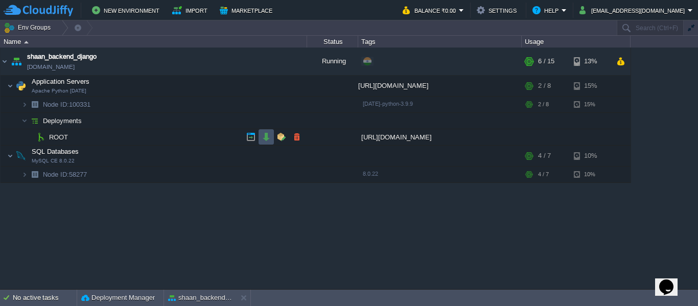
click at [269, 136] on button "button" at bounding box center [266, 136] width 9 height 9
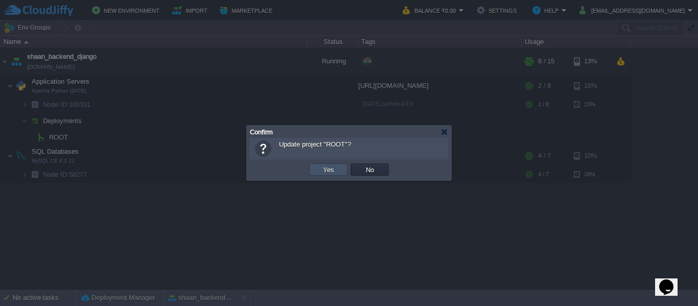
click at [323, 166] on button "Yes" at bounding box center [328, 169] width 17 height 9
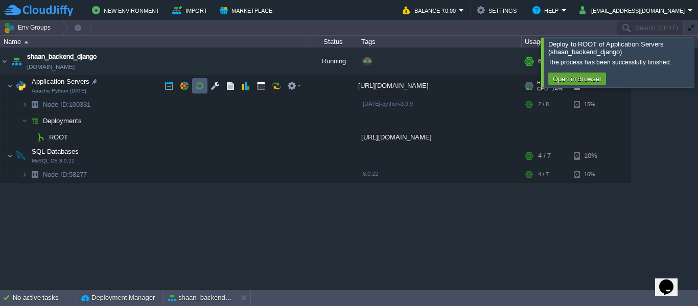
click at [195, 81] on td at bounding box center [199, 85] width 15 height 15
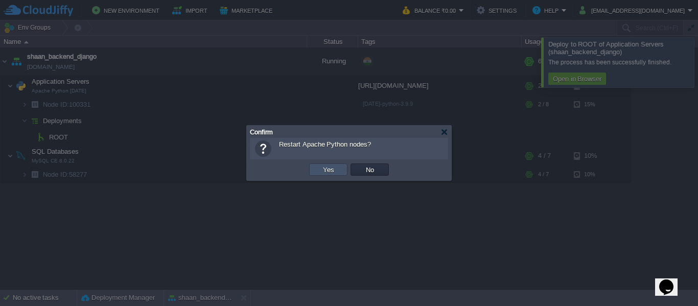
click at [330, 166] on button "Yes" at bounding box center [328, 169] width 17 height 9
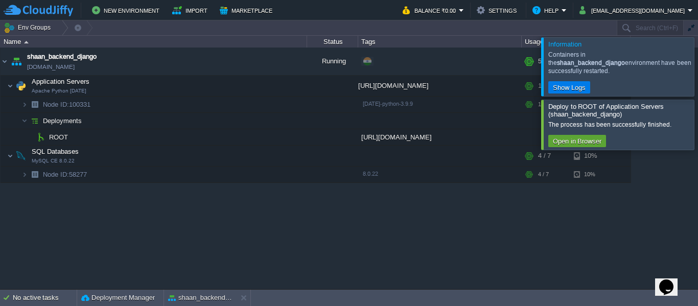
click at [387, 27] on td "Env Groups" at bounding box center [308, 27] width 616 height 15
click at [204, 84] on td at bounding box center [199, 85] width 15 height 15
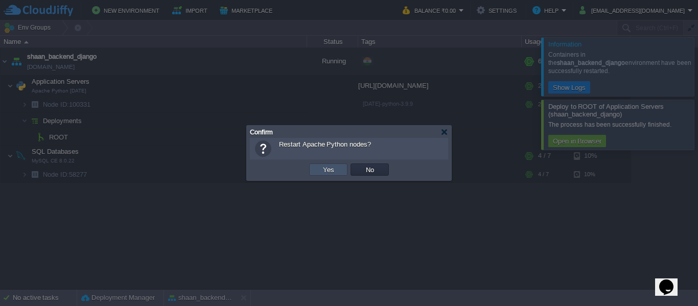
click at [322, 166] on button "Yes" at bounding box center [328, 169] width 17 height 9
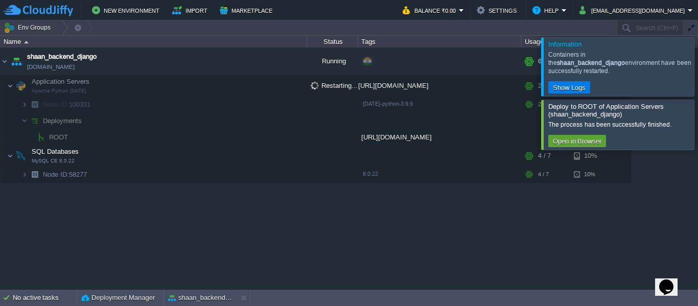
click at [697, 109] on div at bounding box center [710, 125] width 0 height 50
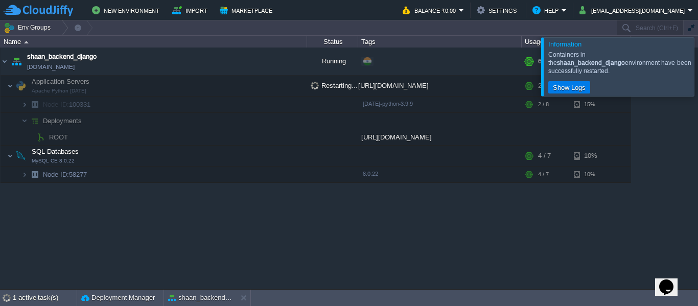
click at [697, 67] on div at bounding box center [710, 66] width 0 height 58
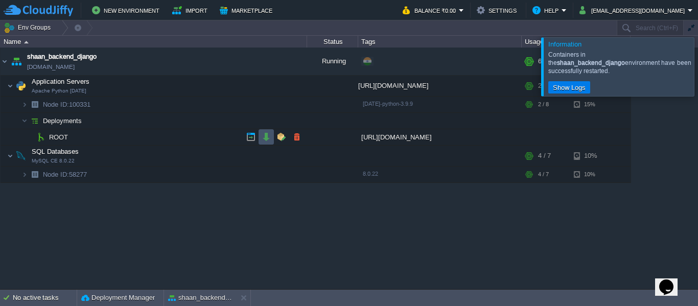
click at [264, 136] on button "button" at bounding box center [266, 136] width 9 height 9
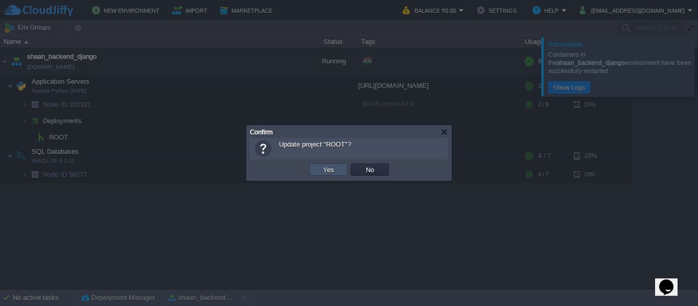
click at [321, 174] on button "Yes" at bounding box center [328, 169] width 17 height 9
